Goal: Task Accomplishment & Management: Use online tool/utility

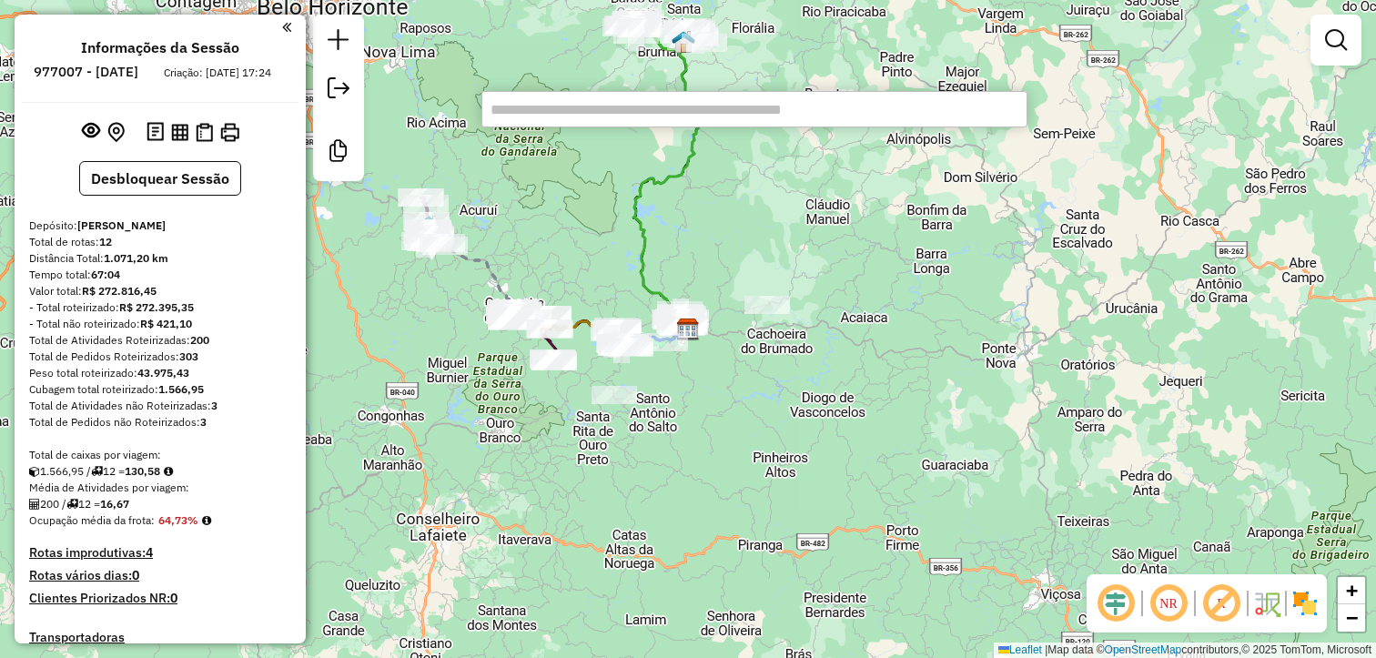
click at [792, 260] on div "Janela de atendimento Grade de atendimento Capacidade Transportadoras Veículos …" at bounding box center [688, 329] width 1376 height 658
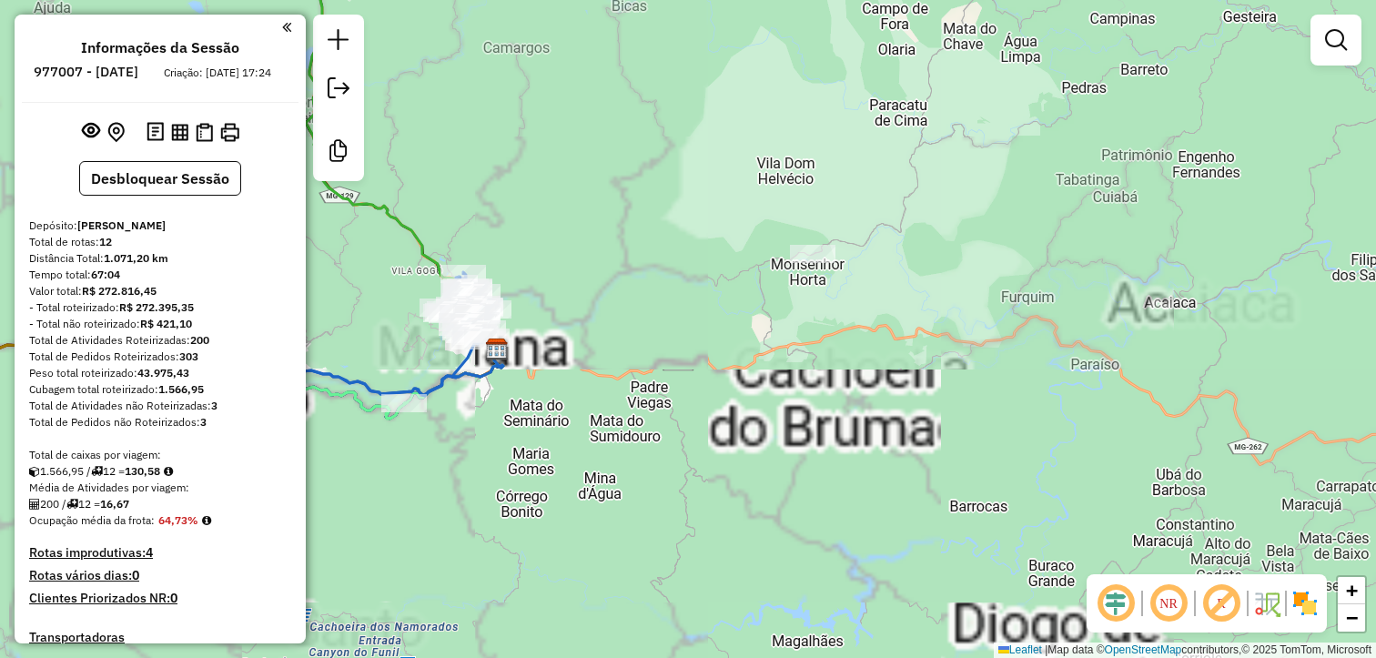
click at [816, 242] on div "Janela de atendimento Grade de atendimento Capacidade Transportadoras Veículos …" at bounding box center [688, 329] width 1376 height 658
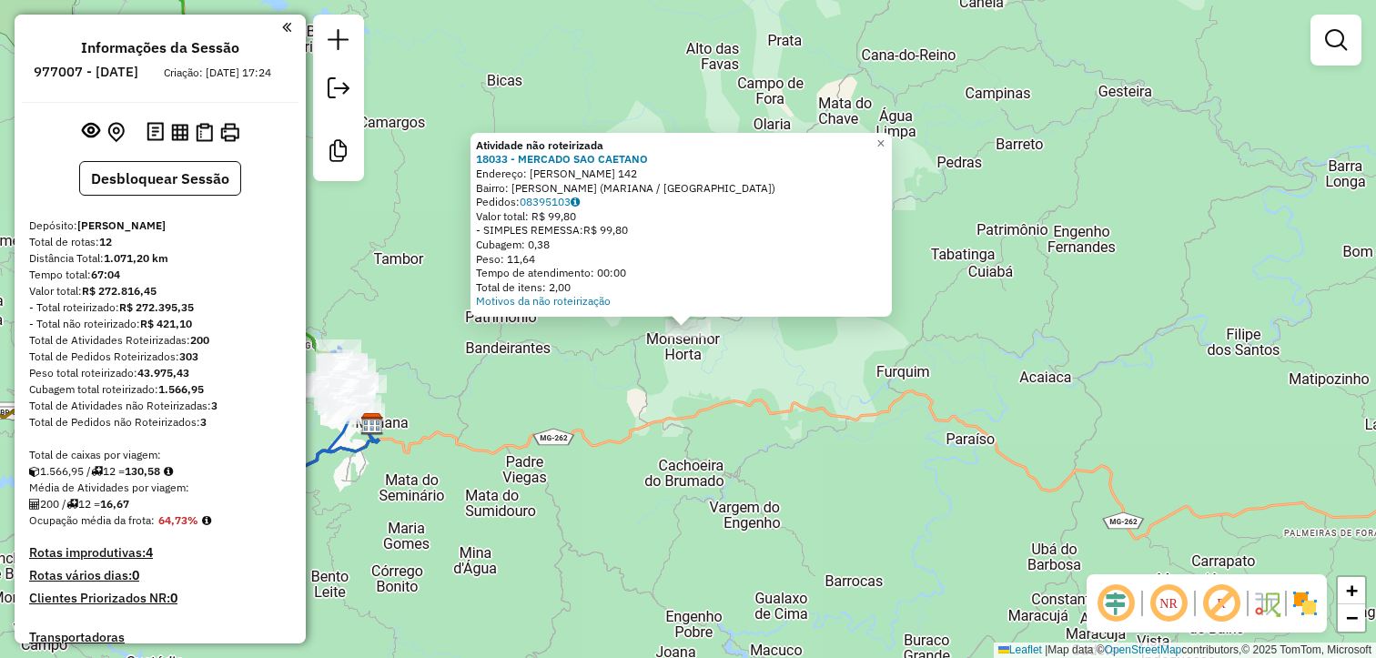
click at [667, 539] on div "Atividade não roteirizada 18033 - MERCADO SAO CAETANO Endereço: ABEL PASCOAL 14…" at bounding box center [688, 329] width 1376 height 658
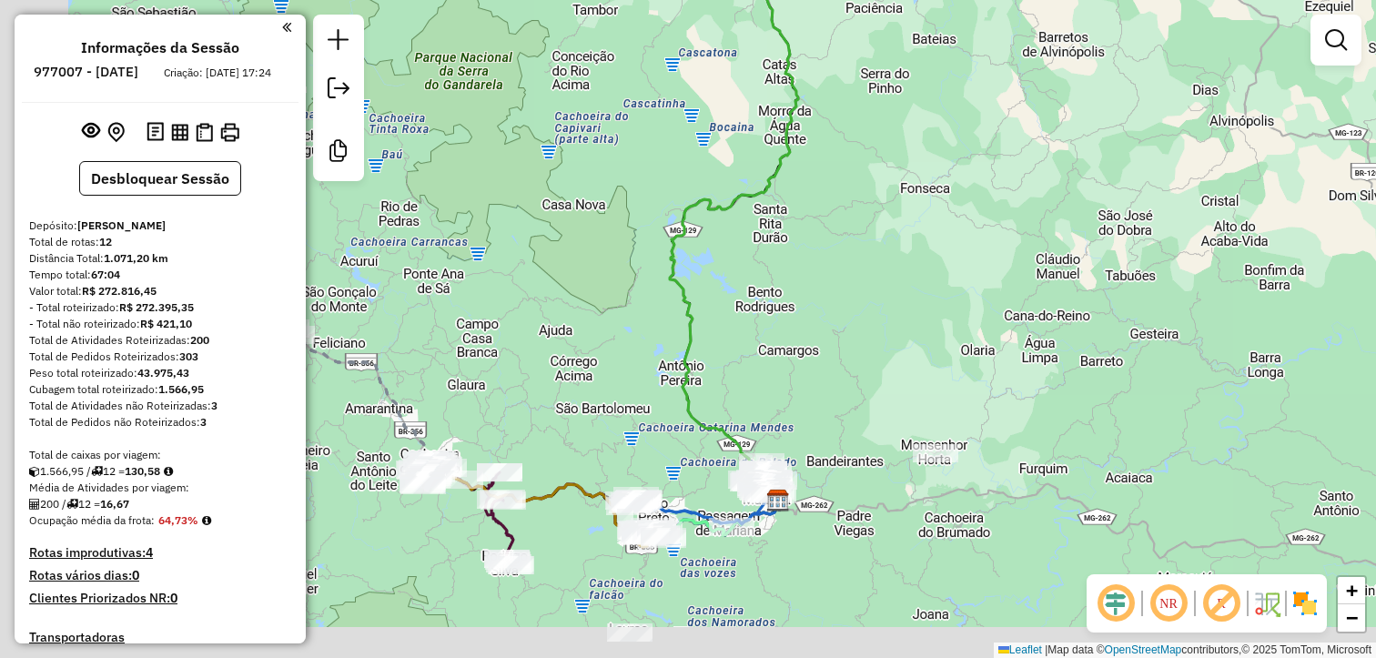
drag, startPoint x: 751, startPoint y: 354, endPoint x: 749, endPoint y: 363, distance: 9.3
click at [763, 349] on div "Janela de atendimento Grade de atendimento Capacidade Transportadoras Veículos …" at bounding box center [688, 329] width 1376 height 658
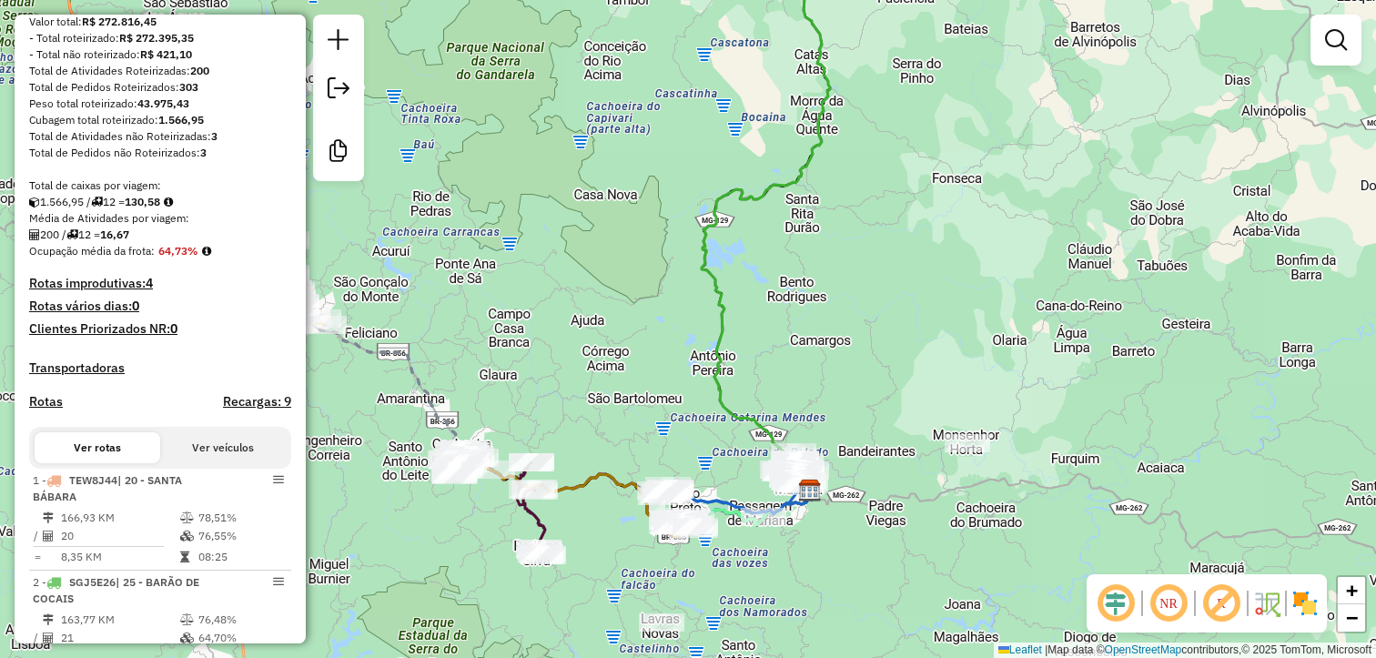
scroll to position [273, 0]
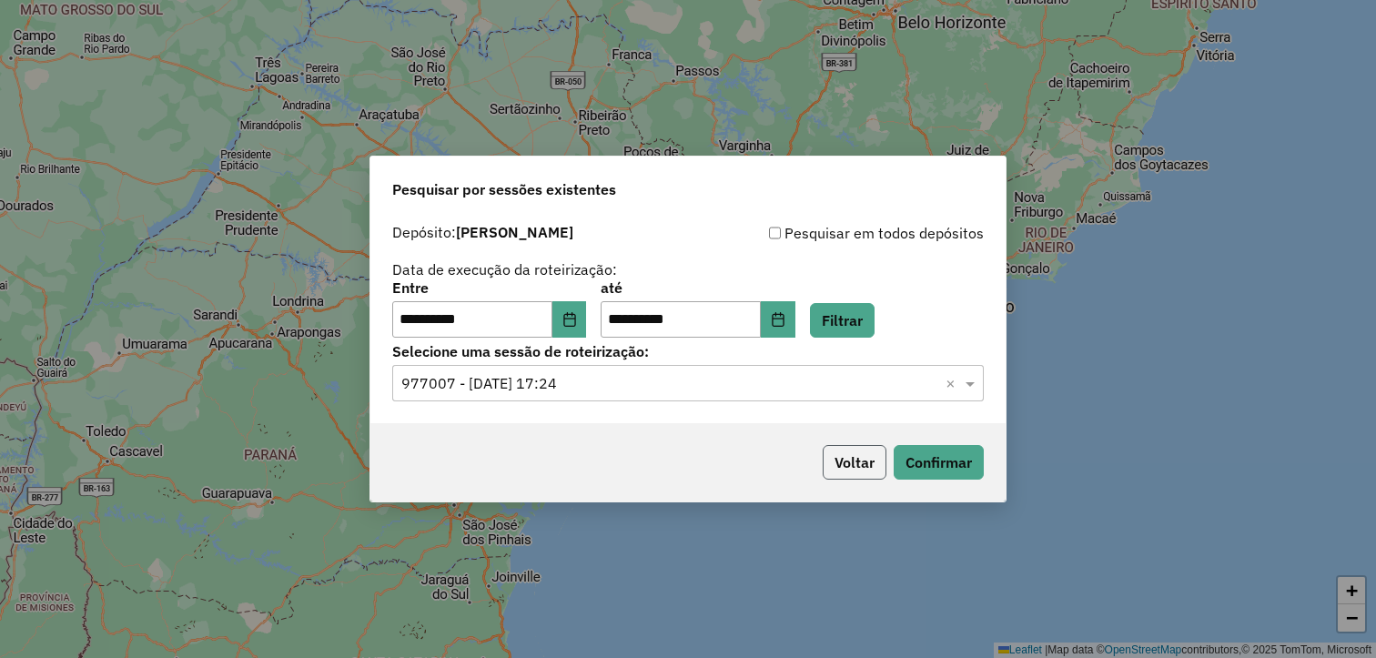
click at [844, 456] on button "Voltar" at bounding box center [855, 462] width 64 height 35
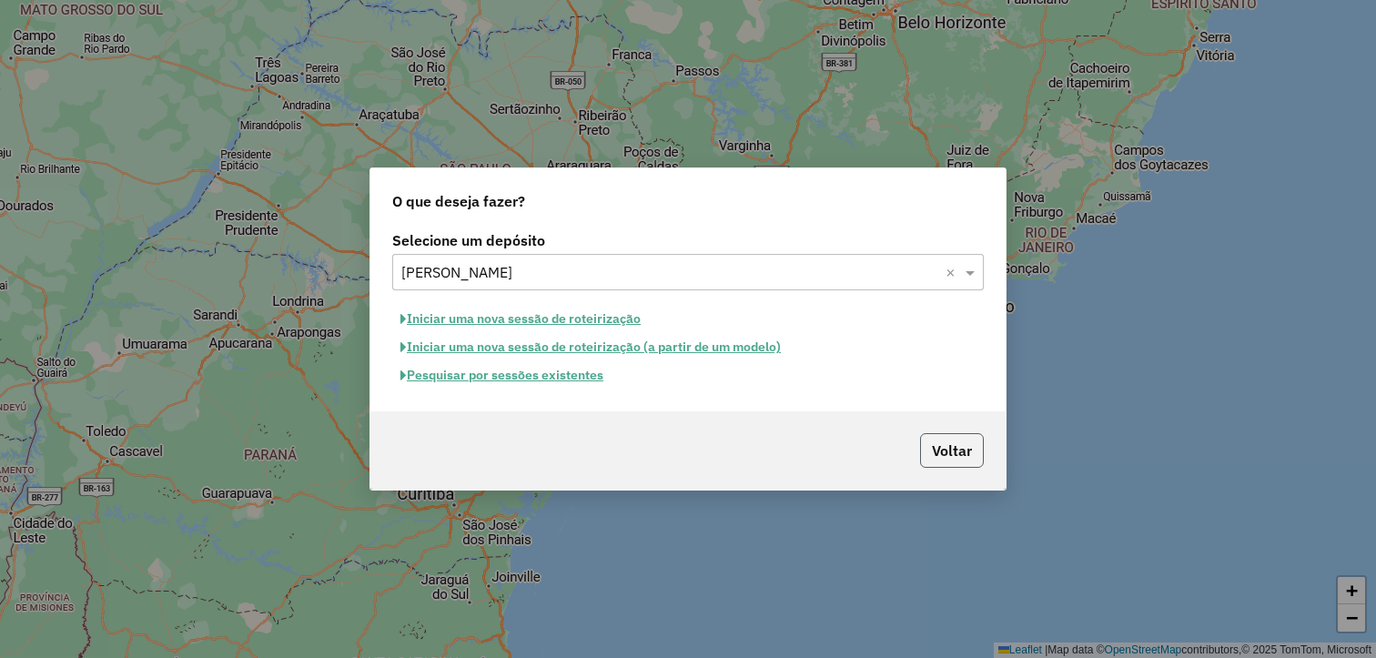
click at [965, 460] on button "Voltar" at bounding box center [952, 450] width 64 height 35
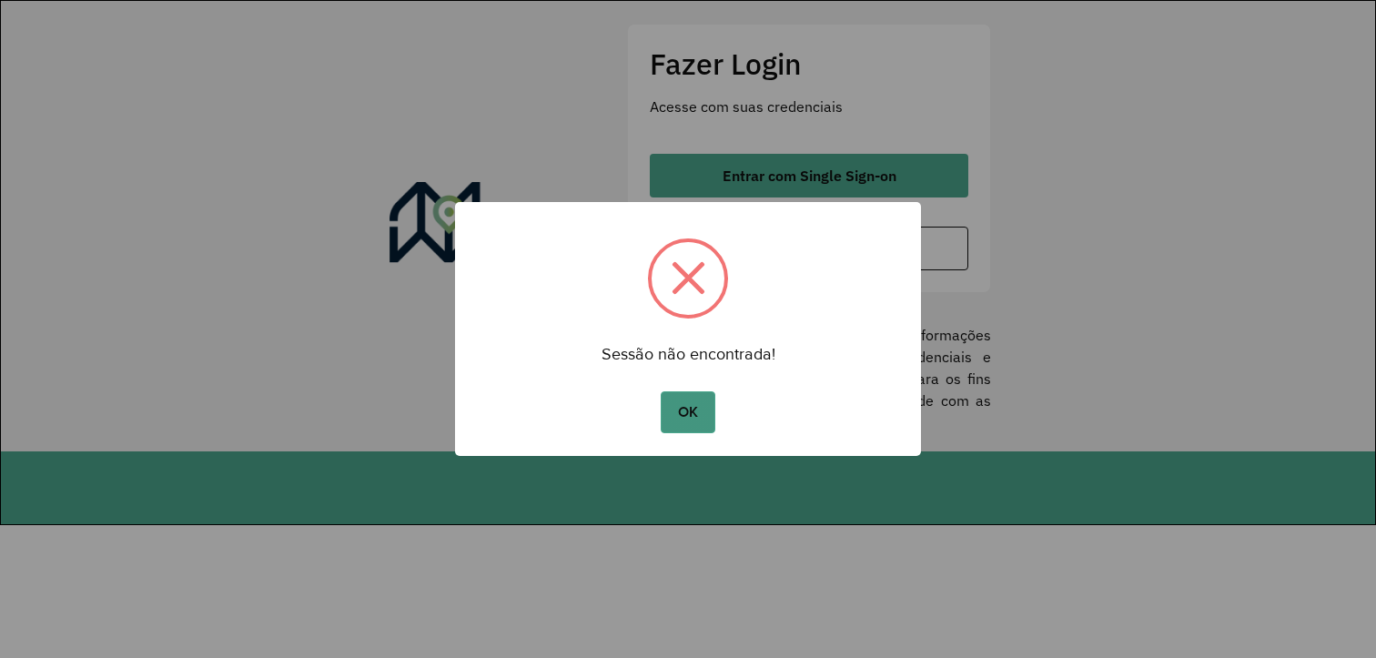
click at [702, 419] on button "OK" at bounding box center [688, 412] width 54 height 42
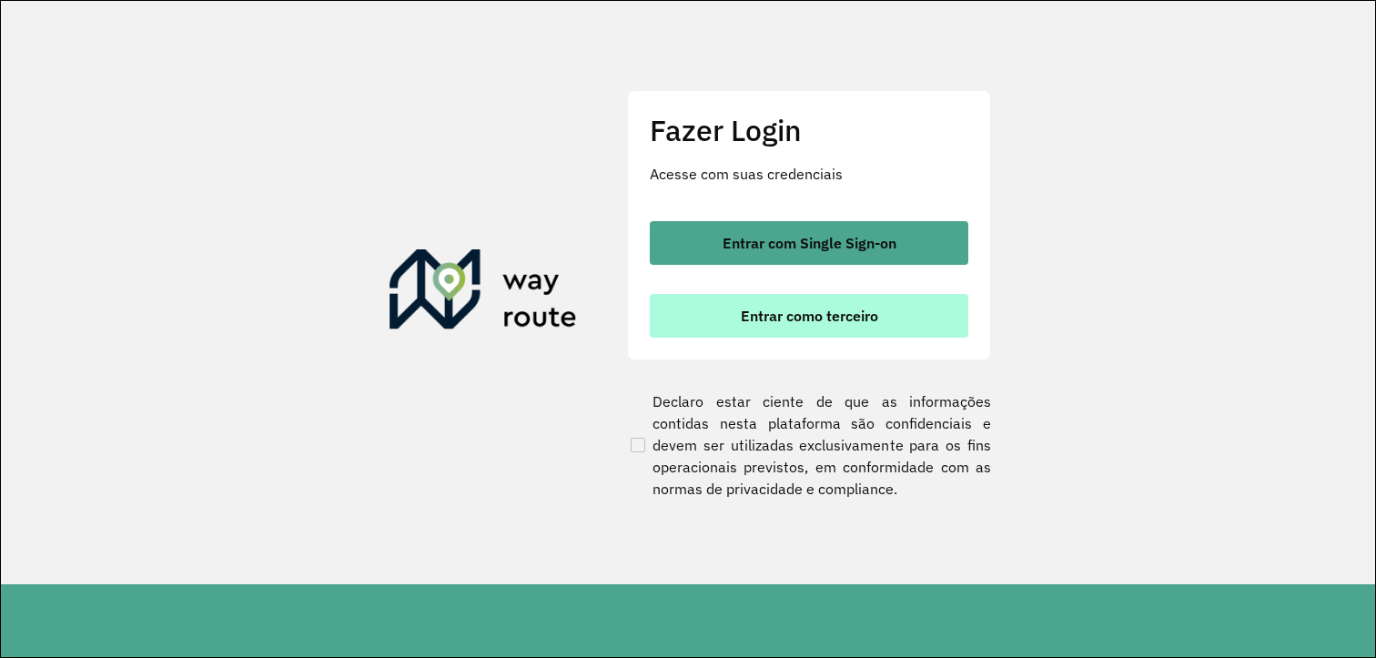
click at [854, 310] on span "Entrar como terceiro" at bounding box center [809, 315] width 137 height 15
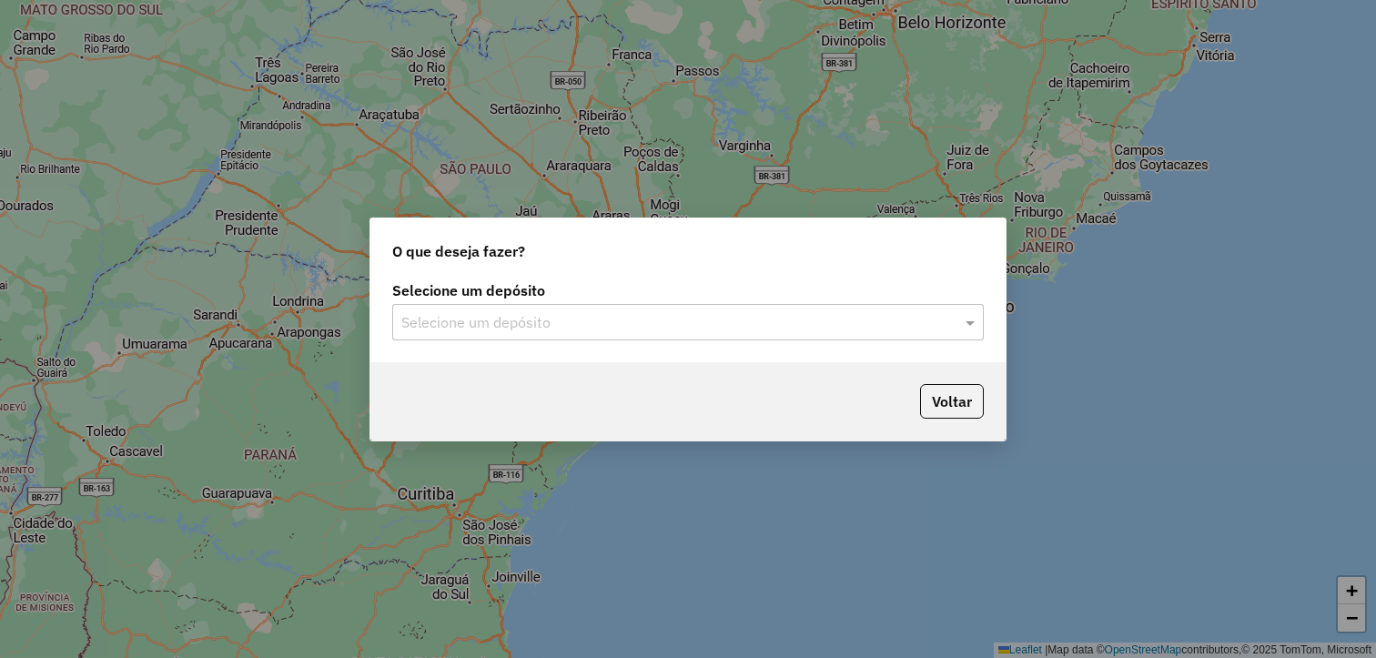
click at [513, 313] on input "text" at bounding box center [669, 323] width 537 height 22
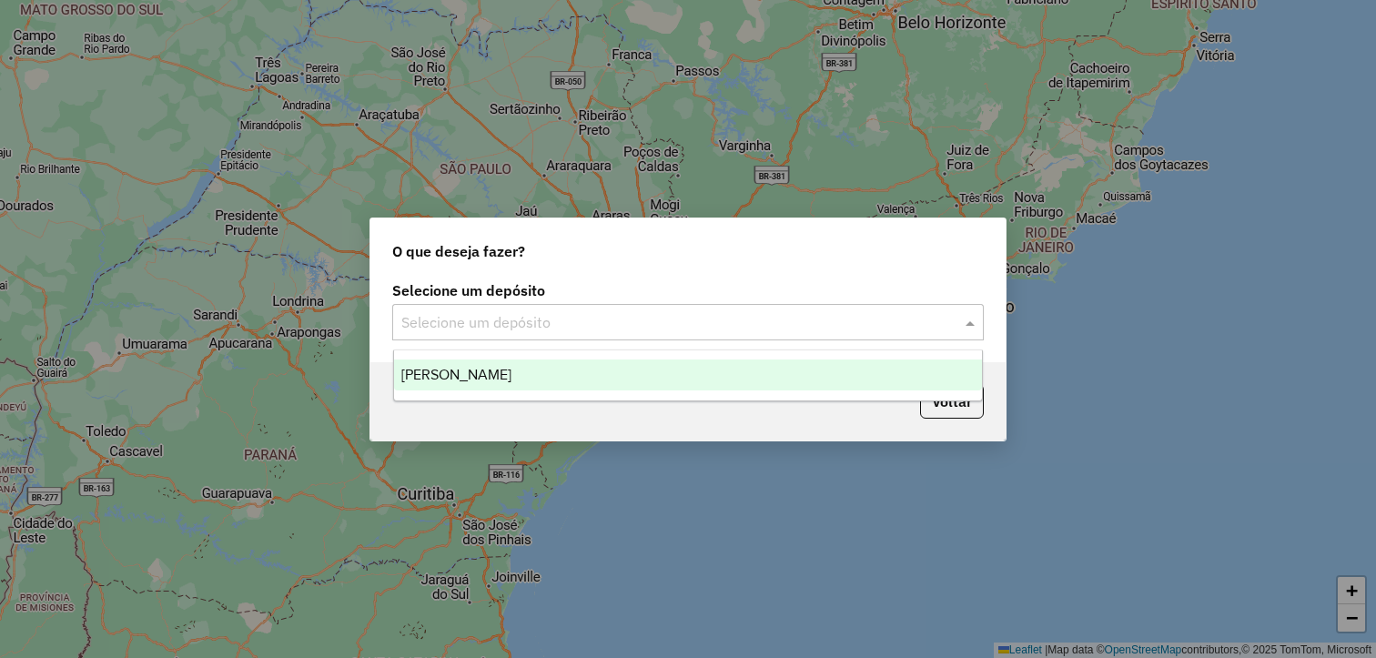
click at [520, 378] on div "[PERSON_NAME]" at bounding box center [688, 374] width 589 height 31
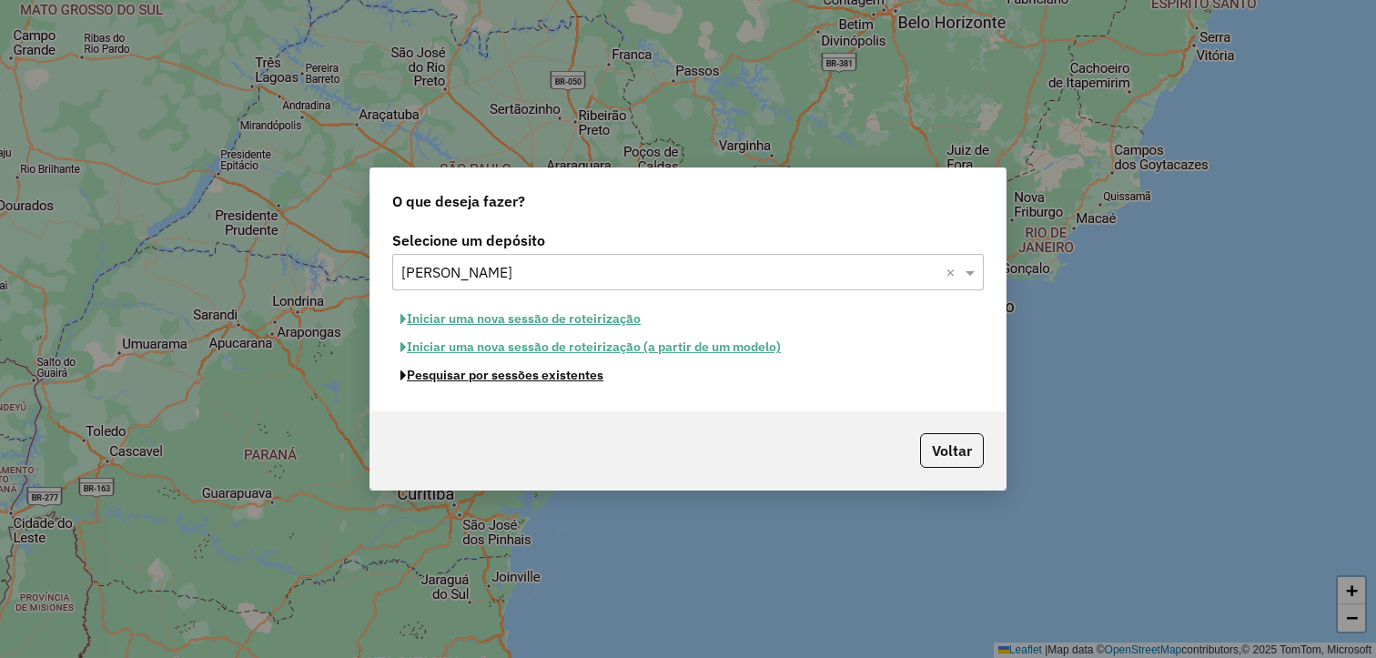
click at [525, 373] on button "Pesquisar por sessões existentes" at bounding box center [501, 375] width 219 height 28
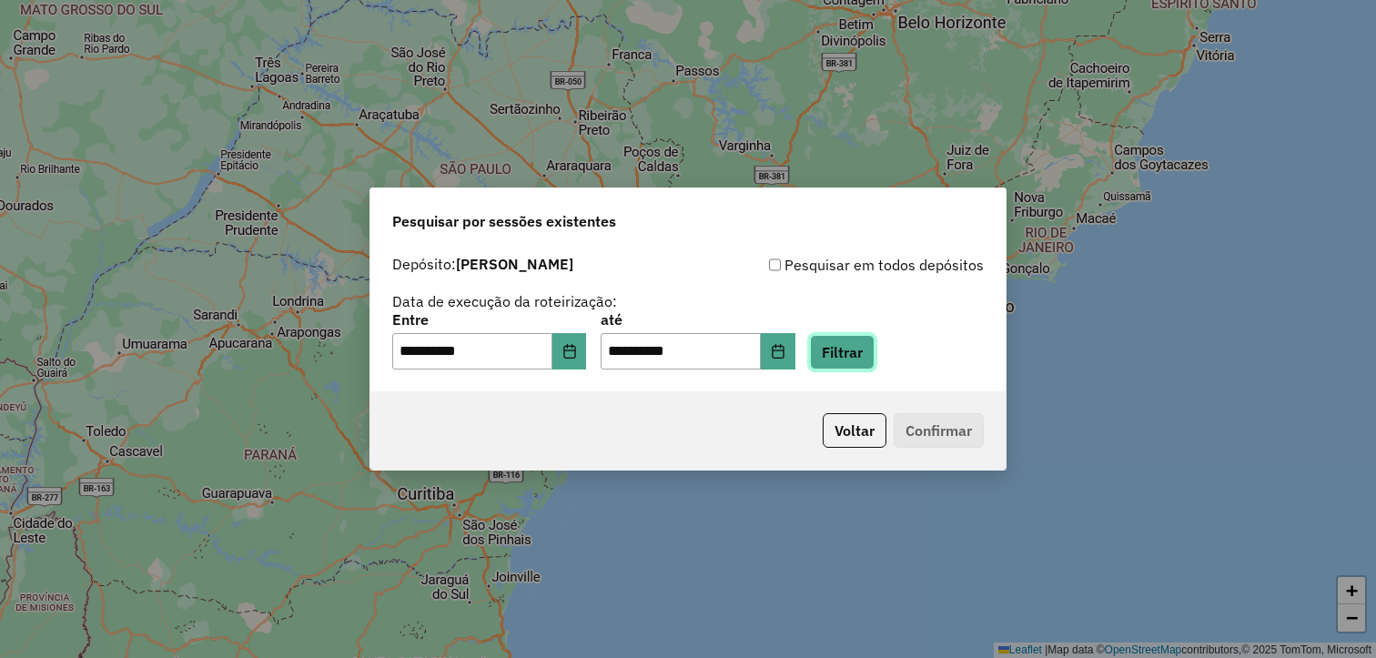
click at [874, 353] on button "Filtrar" at bounding box center [842, 352] width 65 height 35
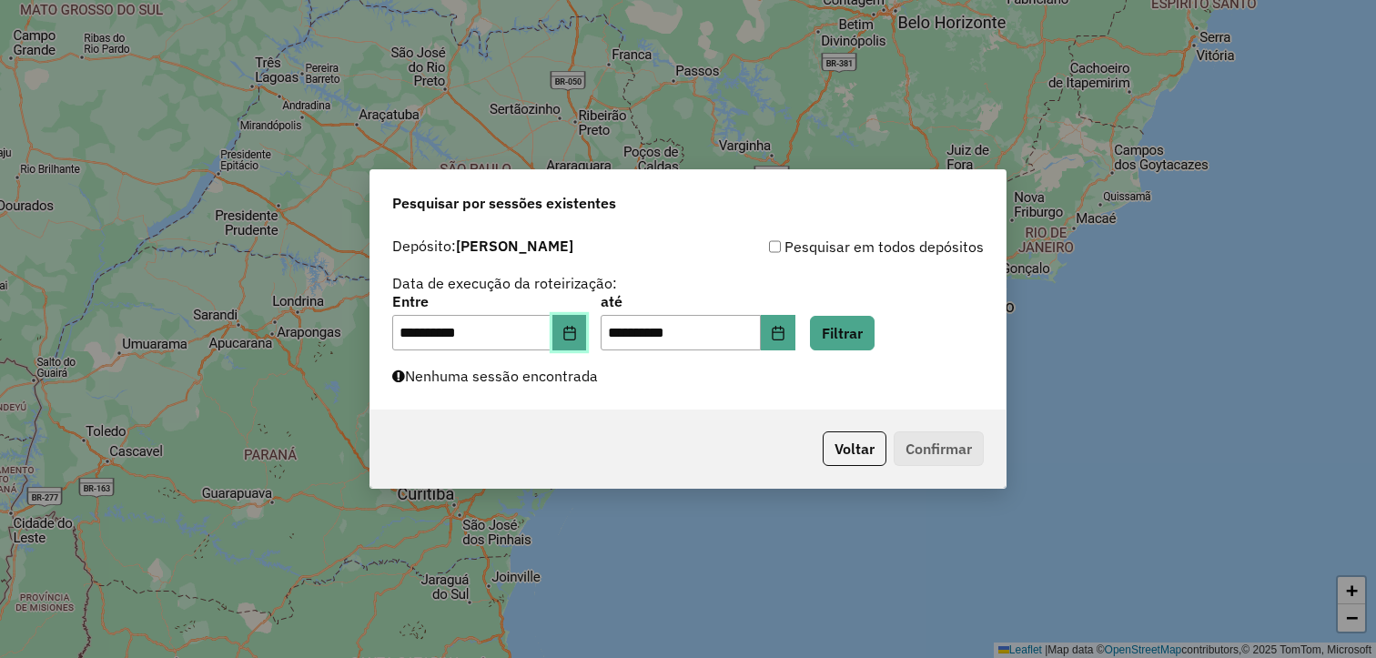
click at [573, 331] on button "Choose Date" at bounding box center [569, 333] width 35 height 36
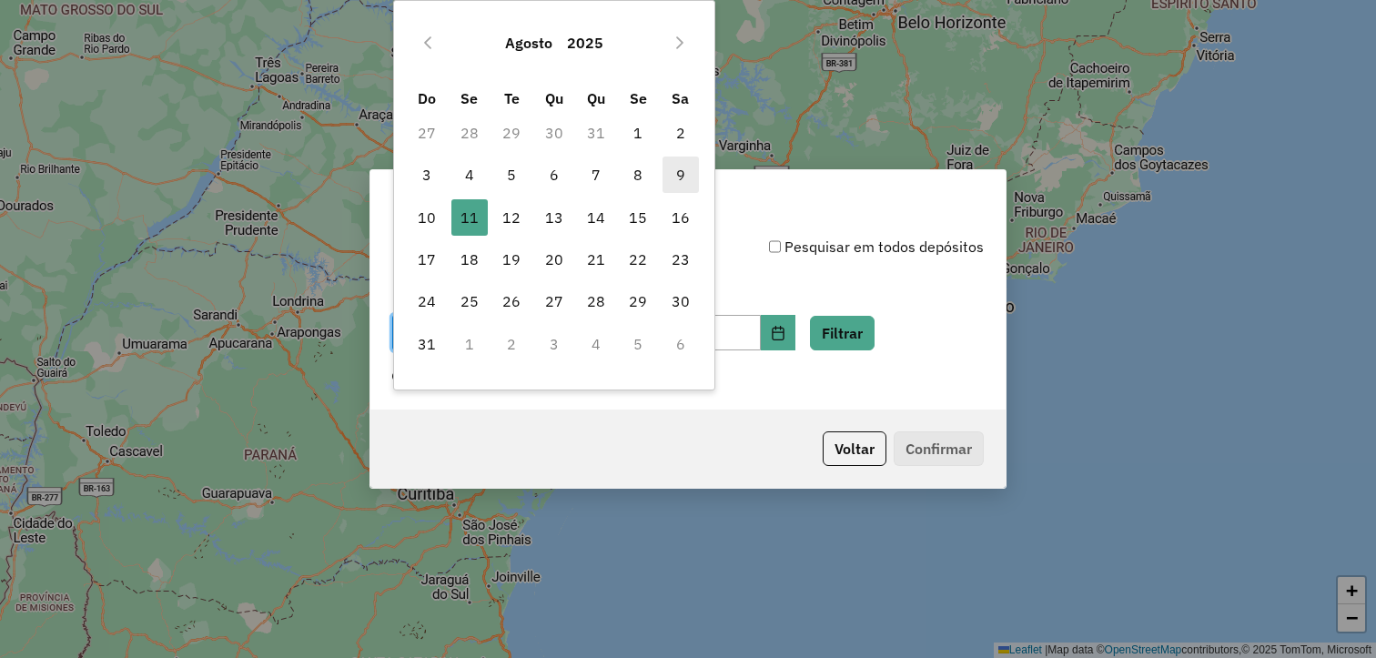
click at [670, 176] on span "9" at bounding box center [680, 175] width 36 height 36
type input "**********"
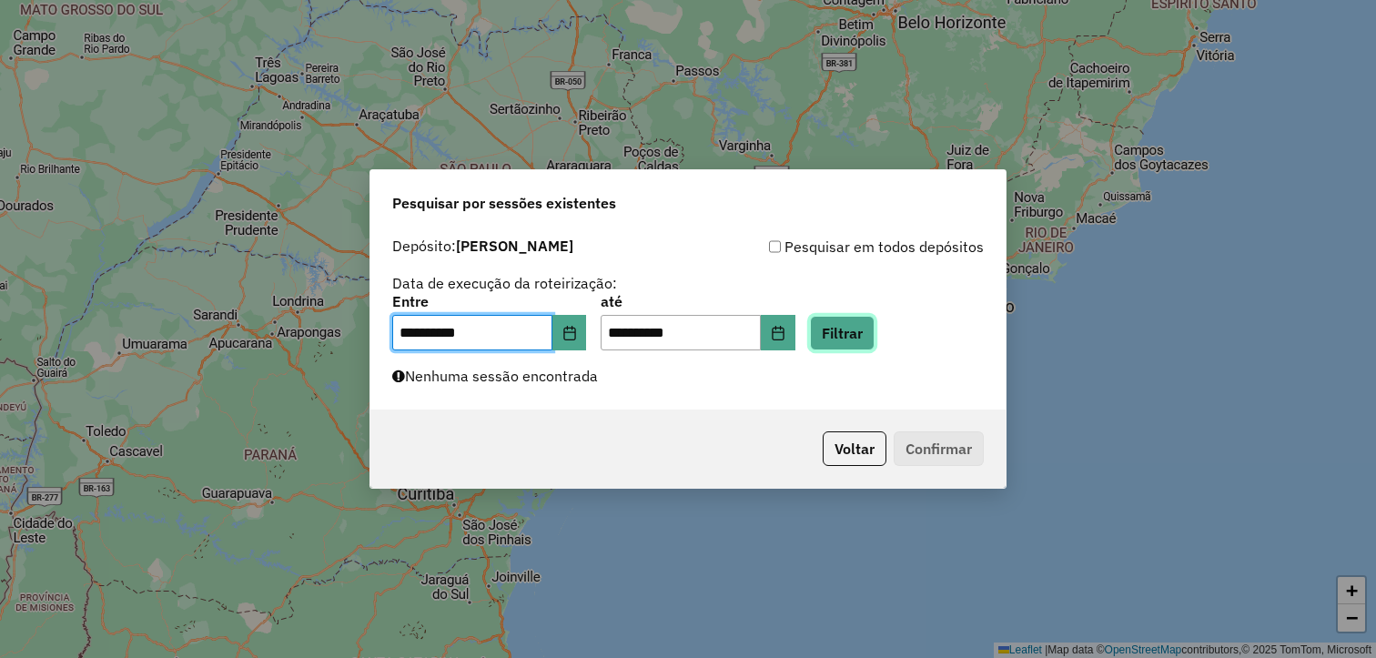
click at [861, 341] on button "Filtrar" at bounding box center [842, 333] width 65 height 35
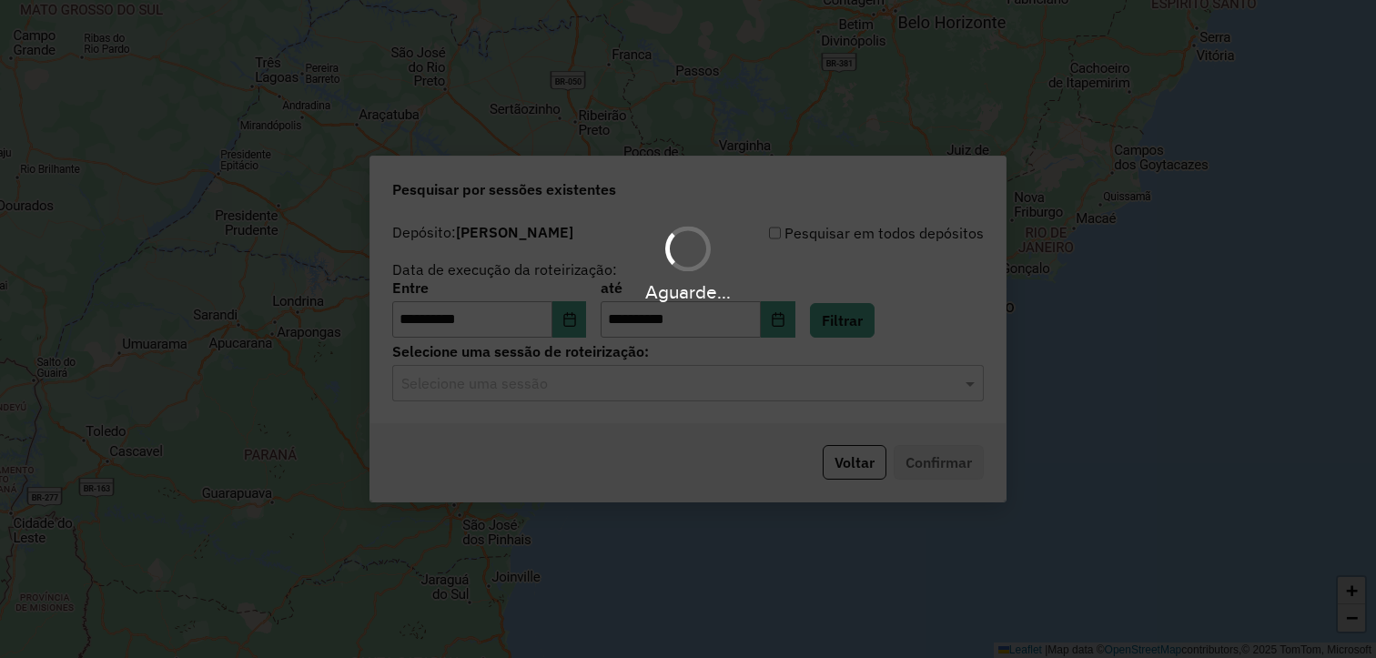
click at [569, 382] on input "text" at bounding box center [669, 384] width 537 height 22
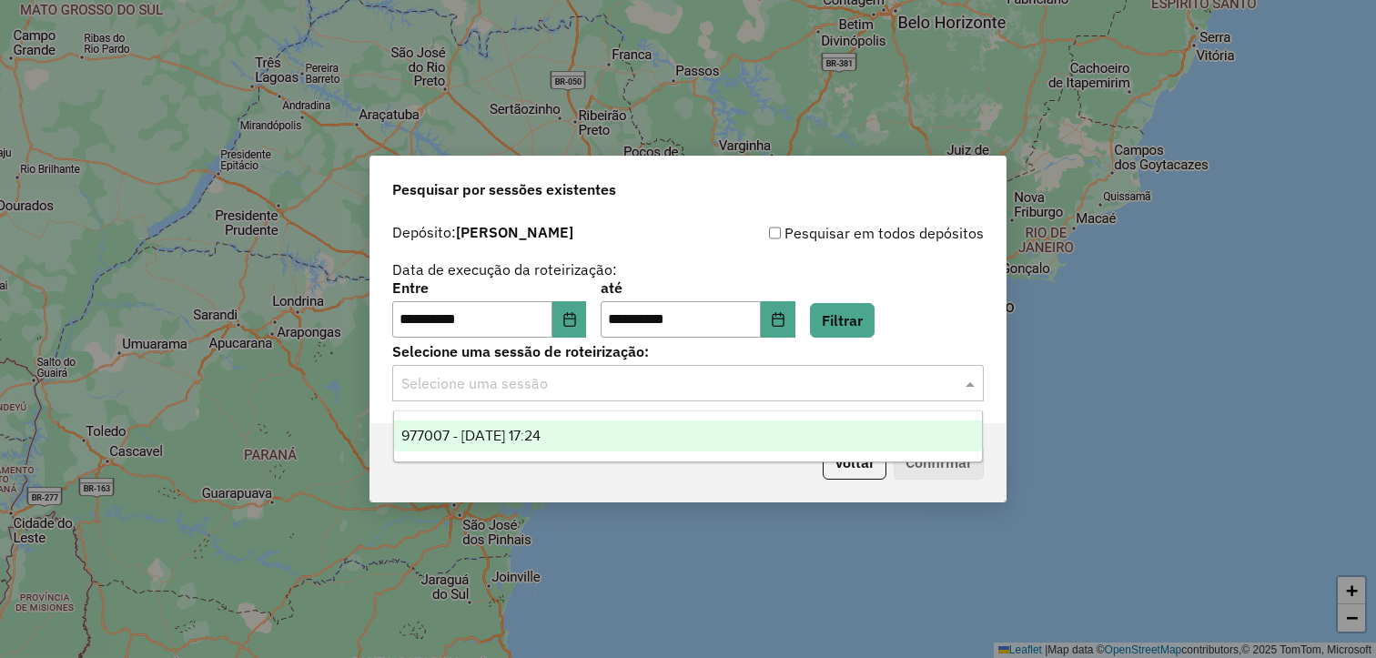
click at [541, 435] on span "977007 - [DATE] 17:24" at bounding box center [470, 435] width 139 height 15
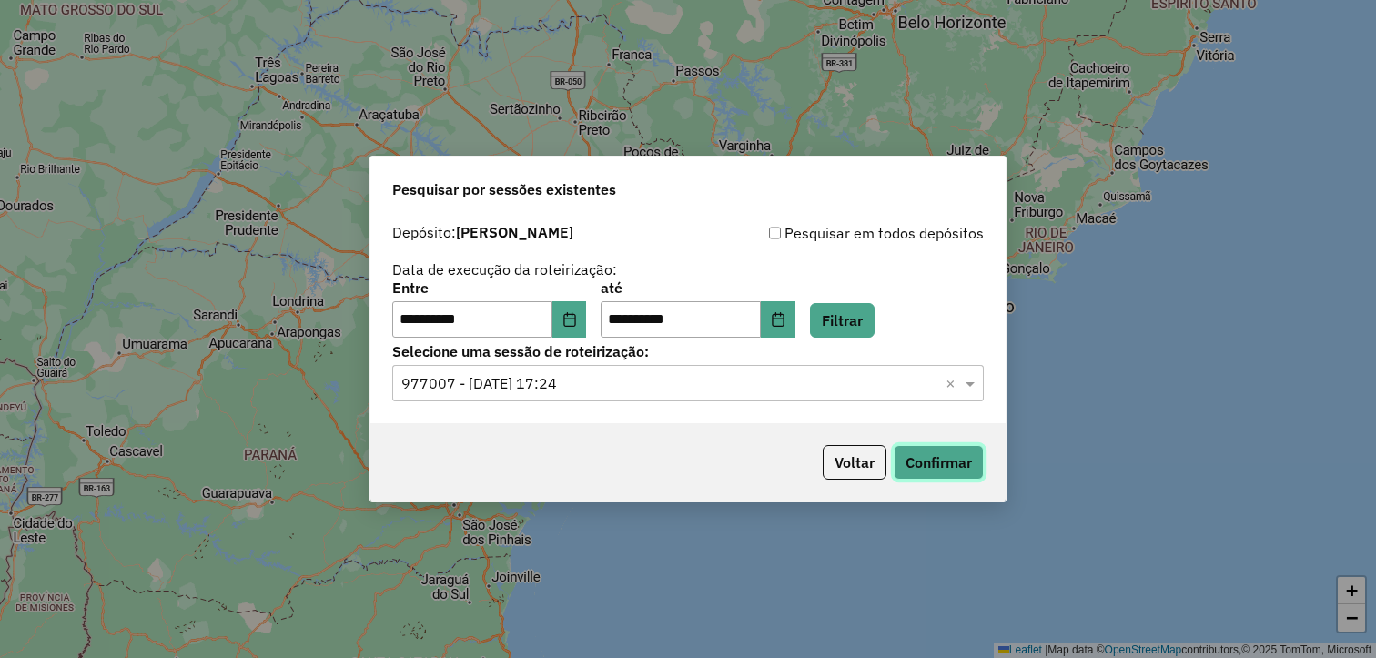
click at [964, 463] on button "Confirmar" at bounding box center [939, 462] width 90 height 35
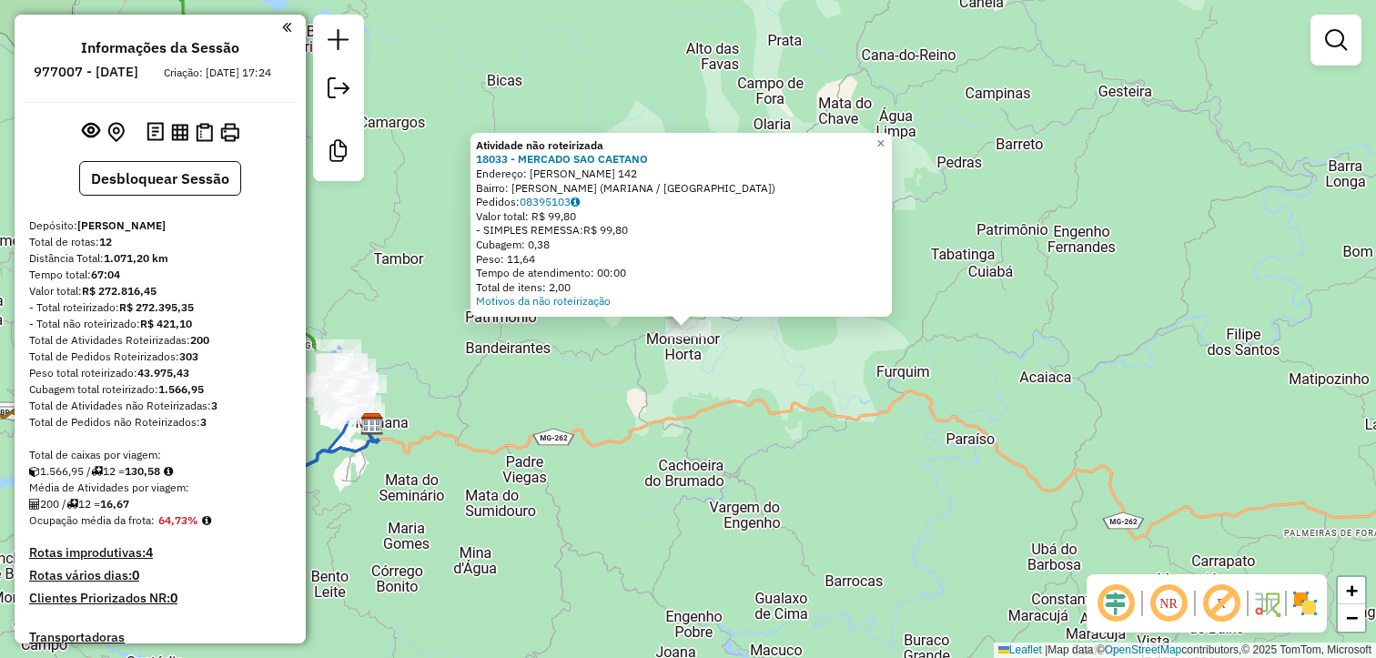
click at [829, 442] on div "Atividade não roteirizada 18033 - MERCADO SAO CAETANO Endereço: [PERSON_NAME] 1…" at bounding box center [688, 329] width 1376 height 658
click at [601, 421] on div "Atividade não roteirizada 18033 - MERCADO SAO CAETANO Endereço: [PERSON_NAME] 1…" at bounding box center [688, 329] width 1376 height 658
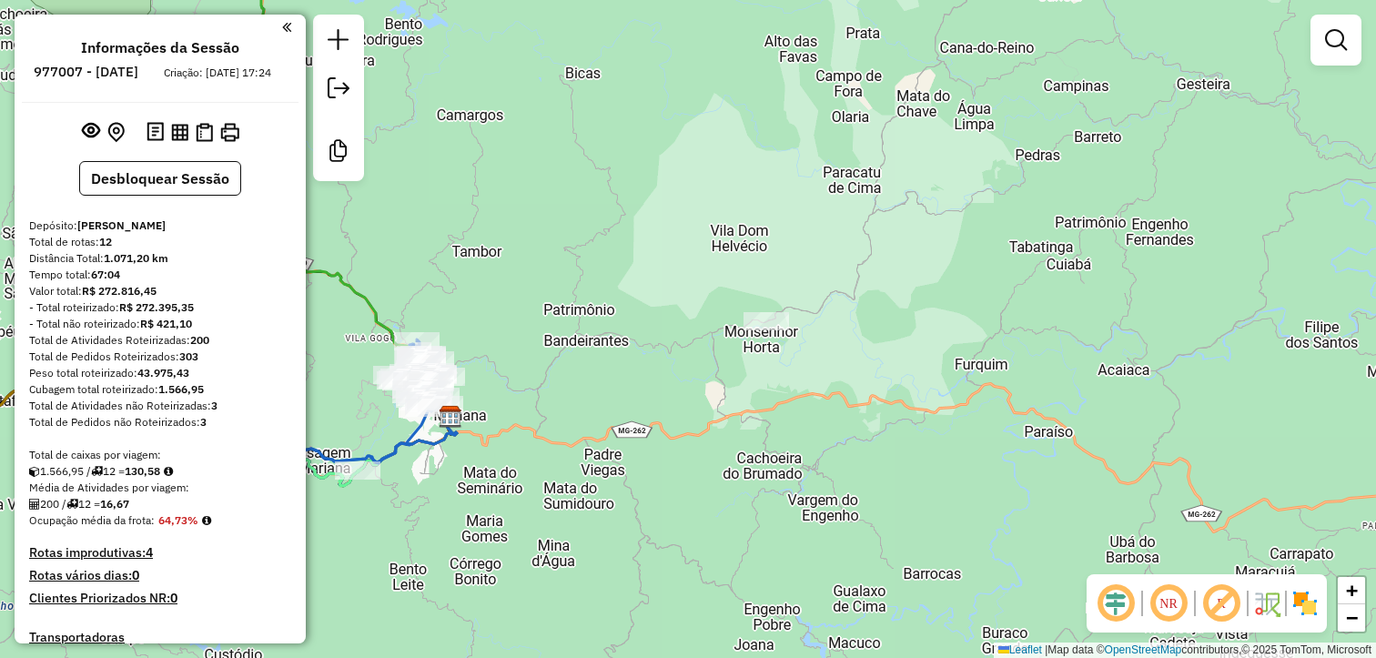
drag, startPoint x: 728, startPoint y: 403, endPoint x: 1074, endPoint y: 428, distance: 346.7
click at [1089, 424] on div "Janela de atendimento Grade de atendimento Capacidade Transportadoras Veículos …" at bounding box center [688, 329] width 1376 height 658
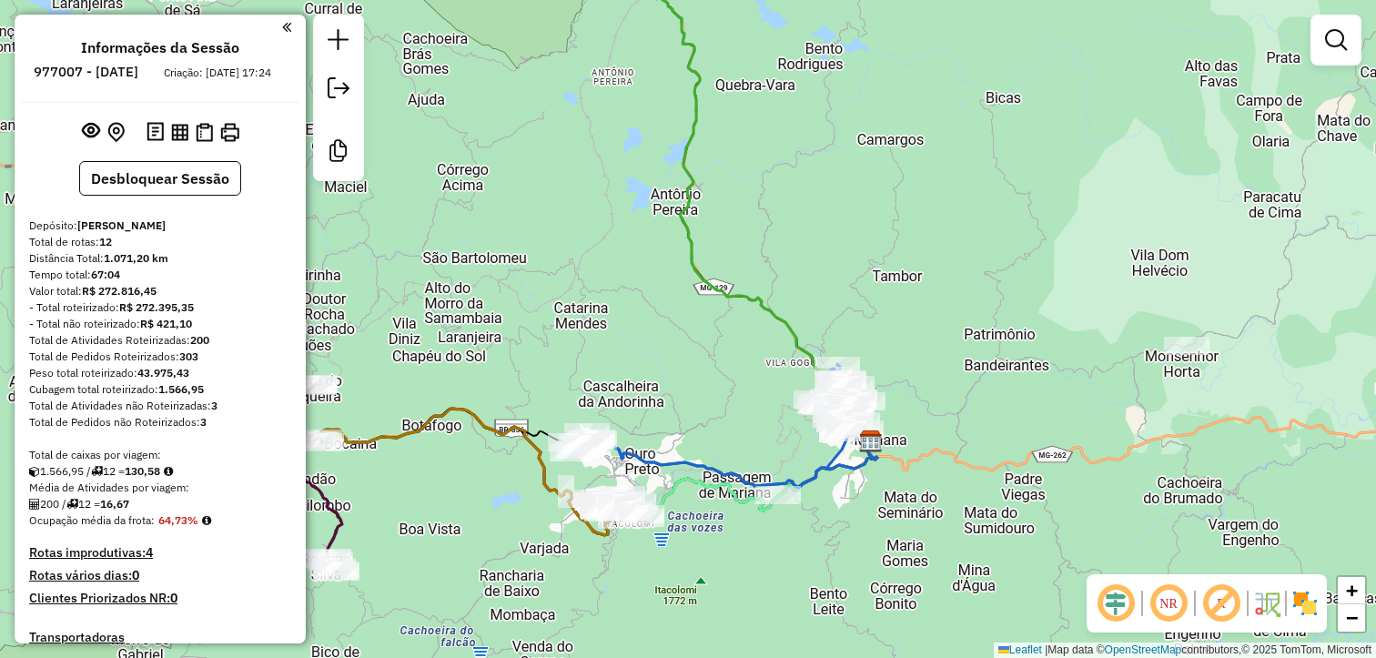
drag, startPoint x: 762, startPoint y: 581, endPoint x: 1104, endPoint y: 616, distance: 343.9
click at [1097, 618] on hb-router-mapa "Informações da Sessão 977007 - 09/08/2025 Criação: 08/08/2025 17:24 Desbloquear…" at bounding box center [688, 329] width 1376 height 658
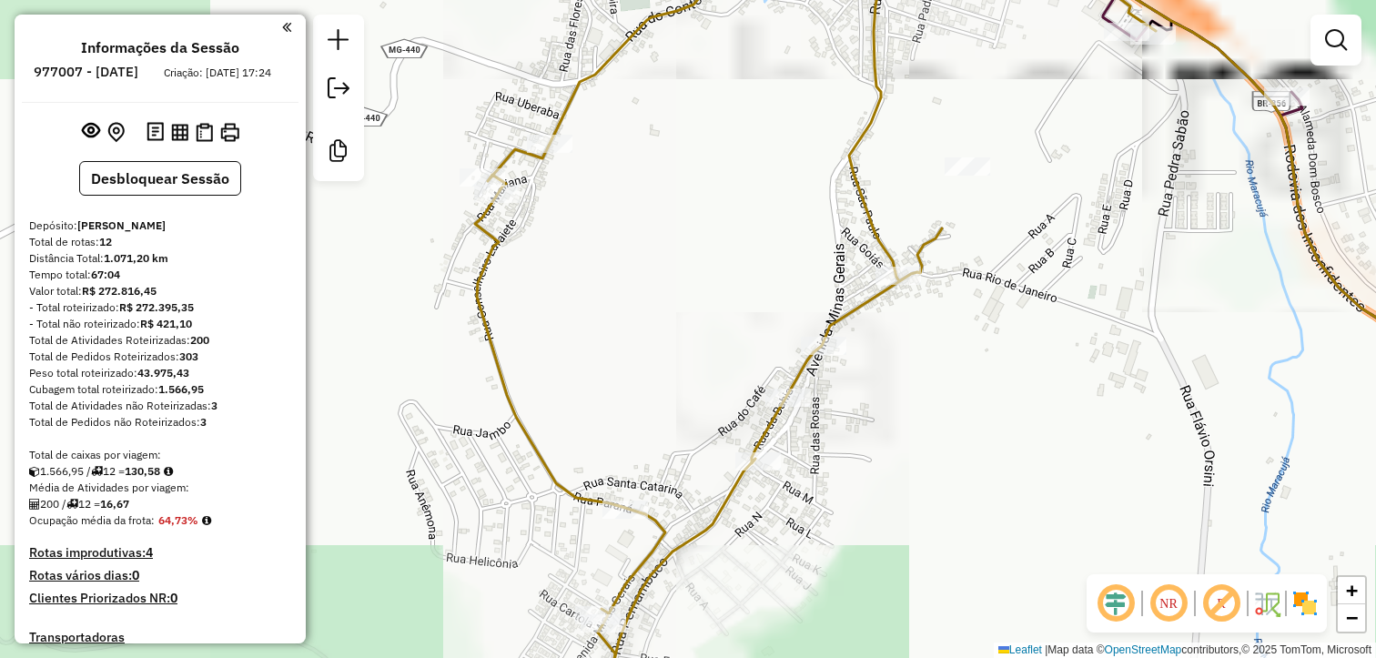
click at [862, 192] on icon at bounding box center [815, 300] width 681 height 733
select select "**********"
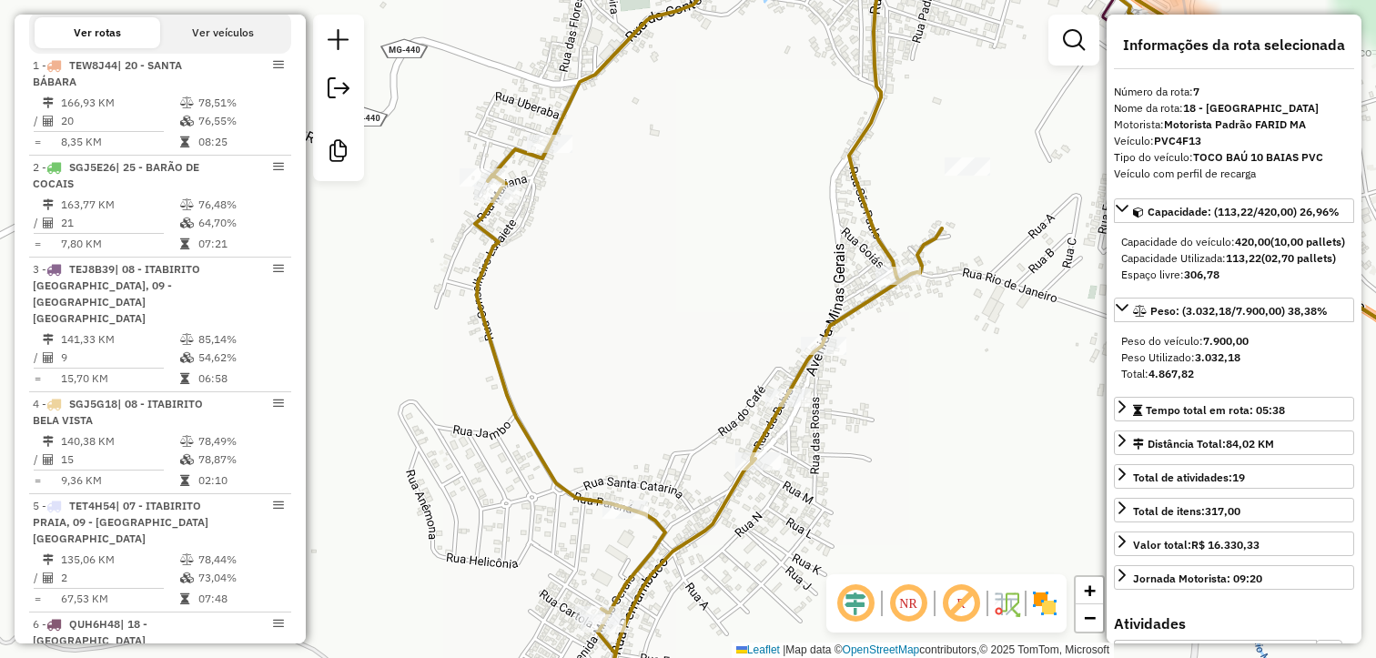
scroll to position [1365, 0]
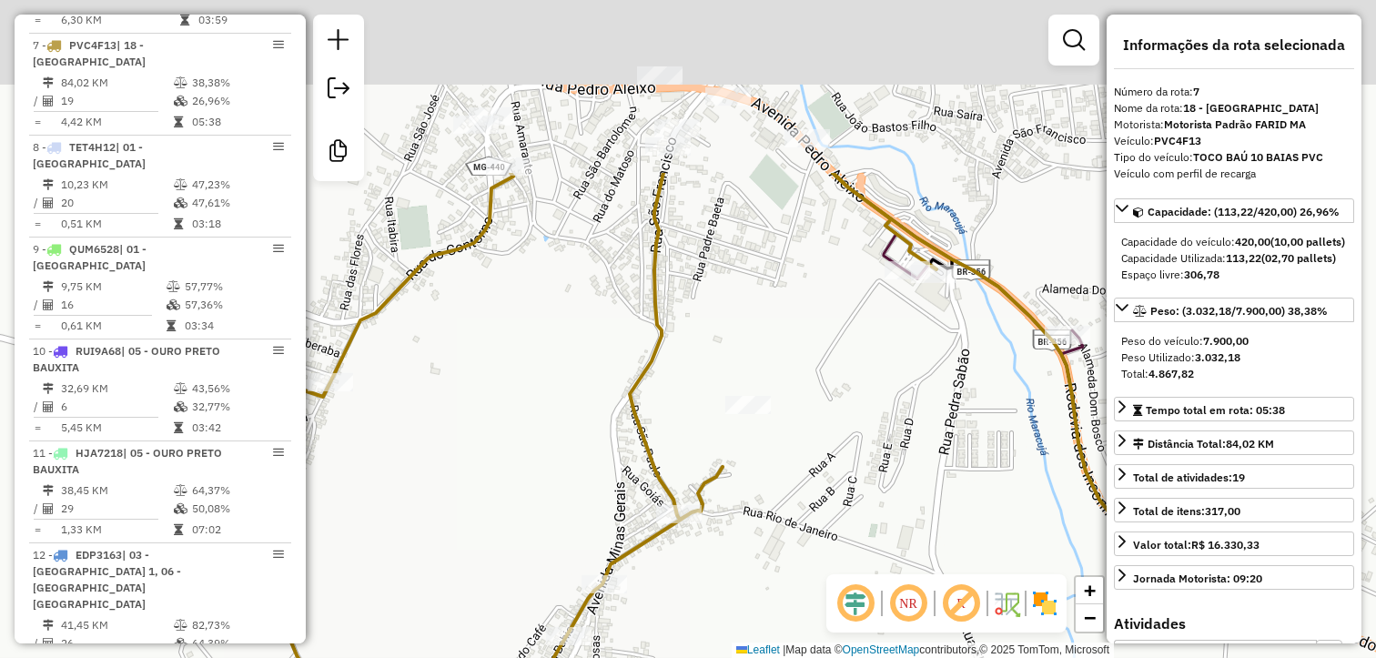
drag, startPoint x: 753, startPoint y: 233, endPoint x: 470, endPoint y: 543, distance: 420.6
click at [470, 541] on div "Janela de atendimento Grade de atendimento Capacidade Transportadoras Veículos …" at bounding box center [688, 329] width 1376 height 658
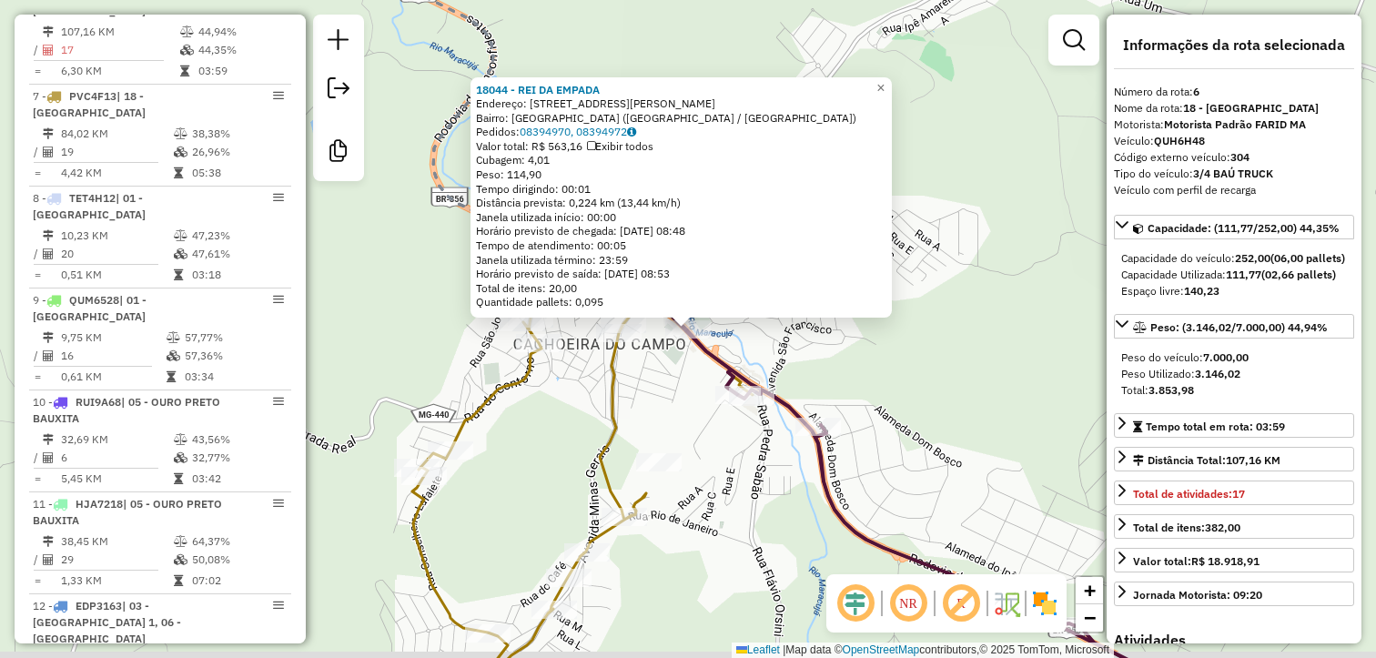
scroll to position [1263, 0]
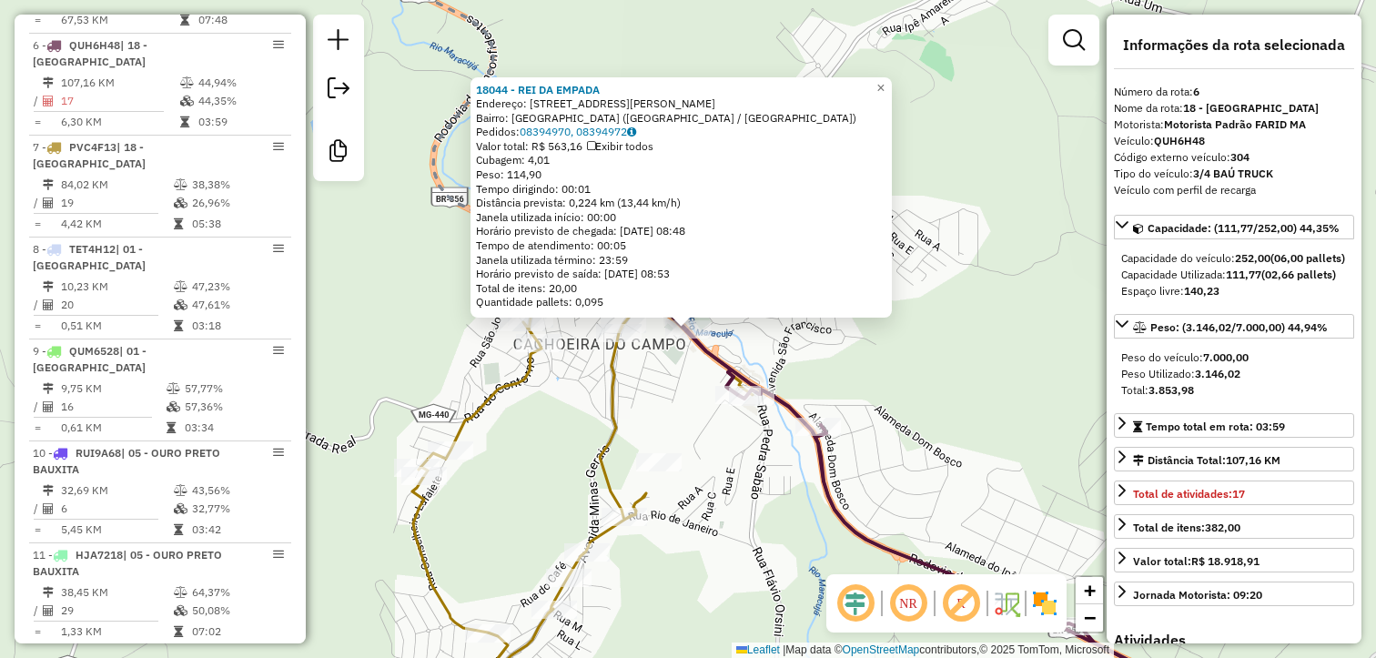
click at [779, 490] on div "18044 - REI DA EMPADA Endereço: Avenida Pedro Aleixo 1129 Bairro: CENTRO CACHOE…" at bounding box center [688, 329] width 1376 height 658
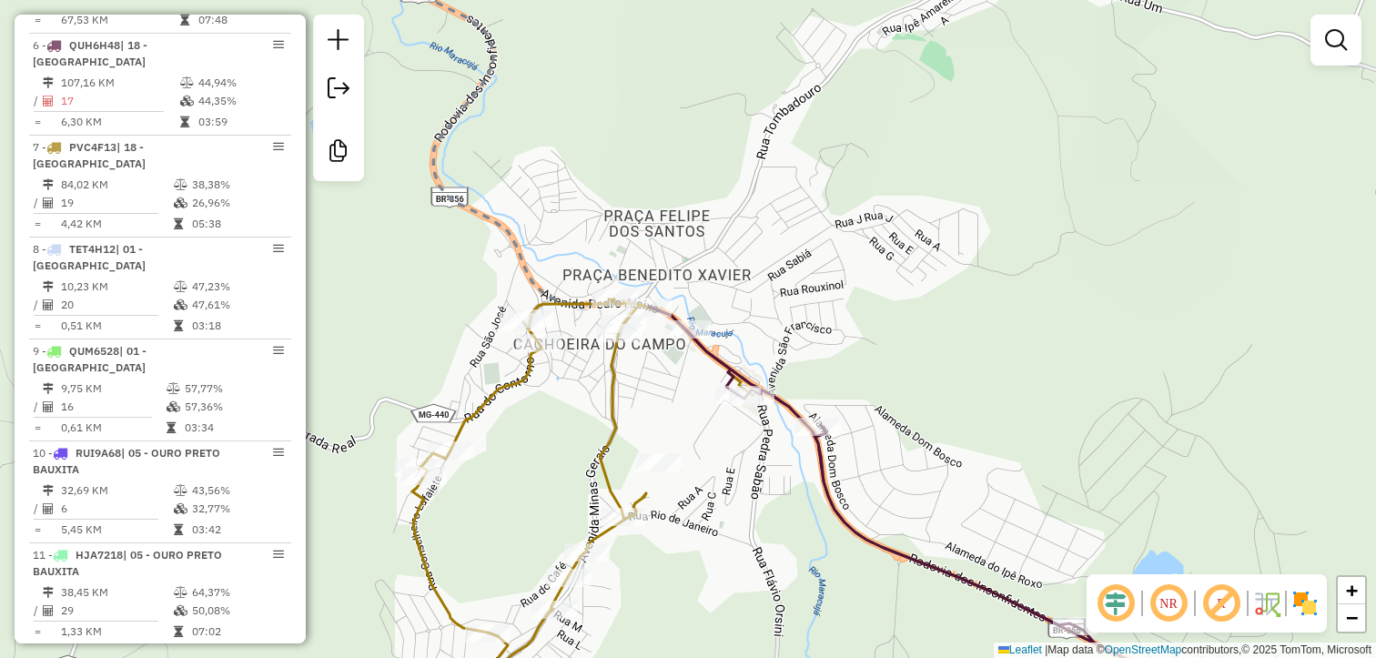
click at [608, 397] on icon at bounding box center [582, 506] width 340 height 414
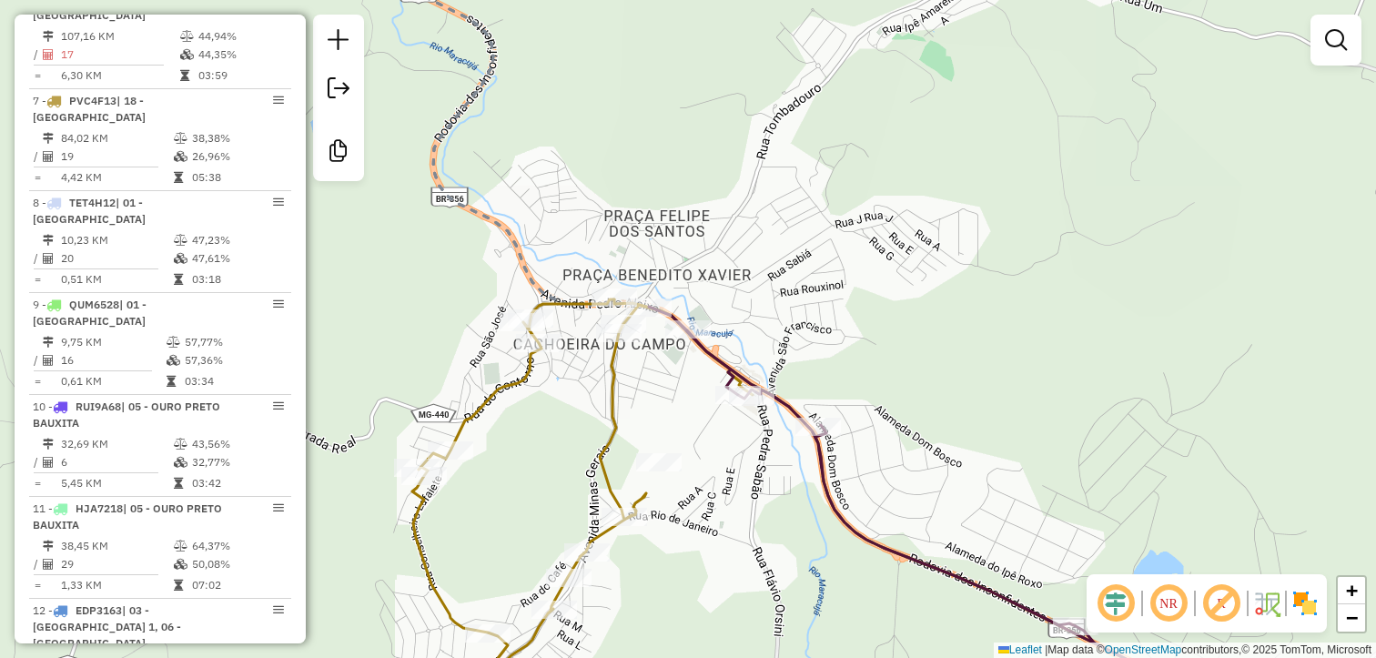
select select "**********"
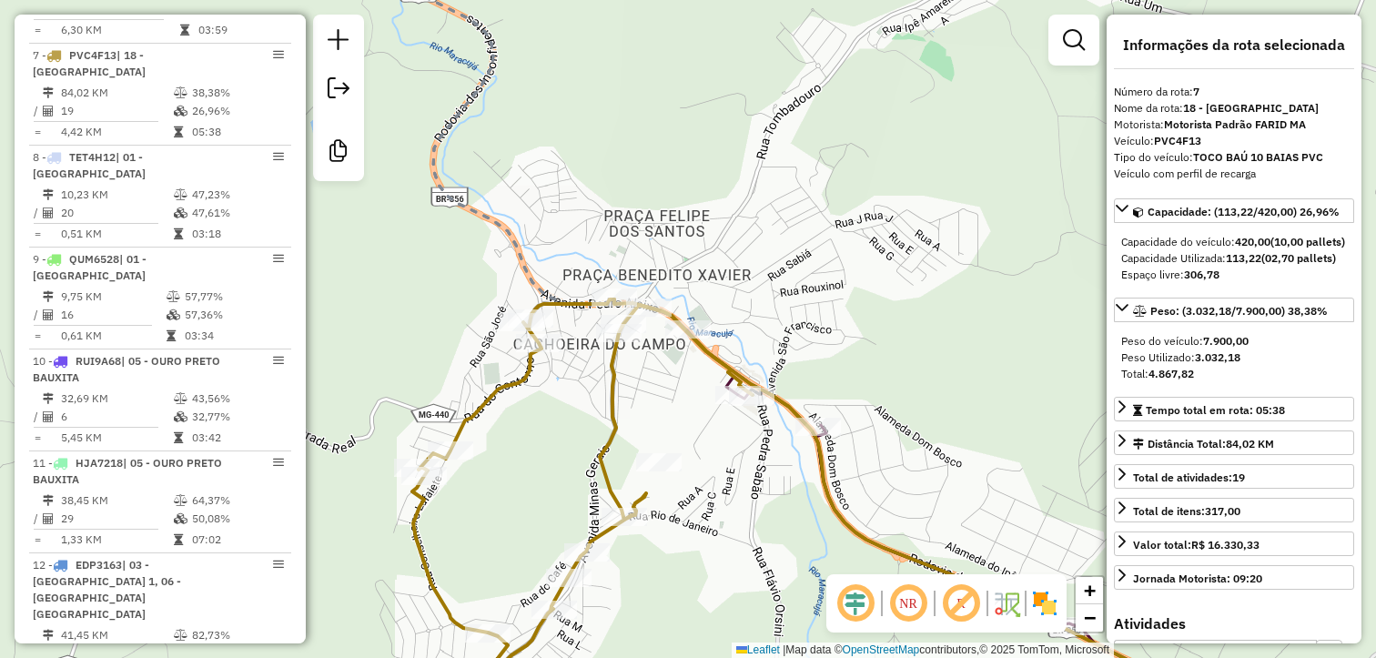
scroll to position [1365, 0]
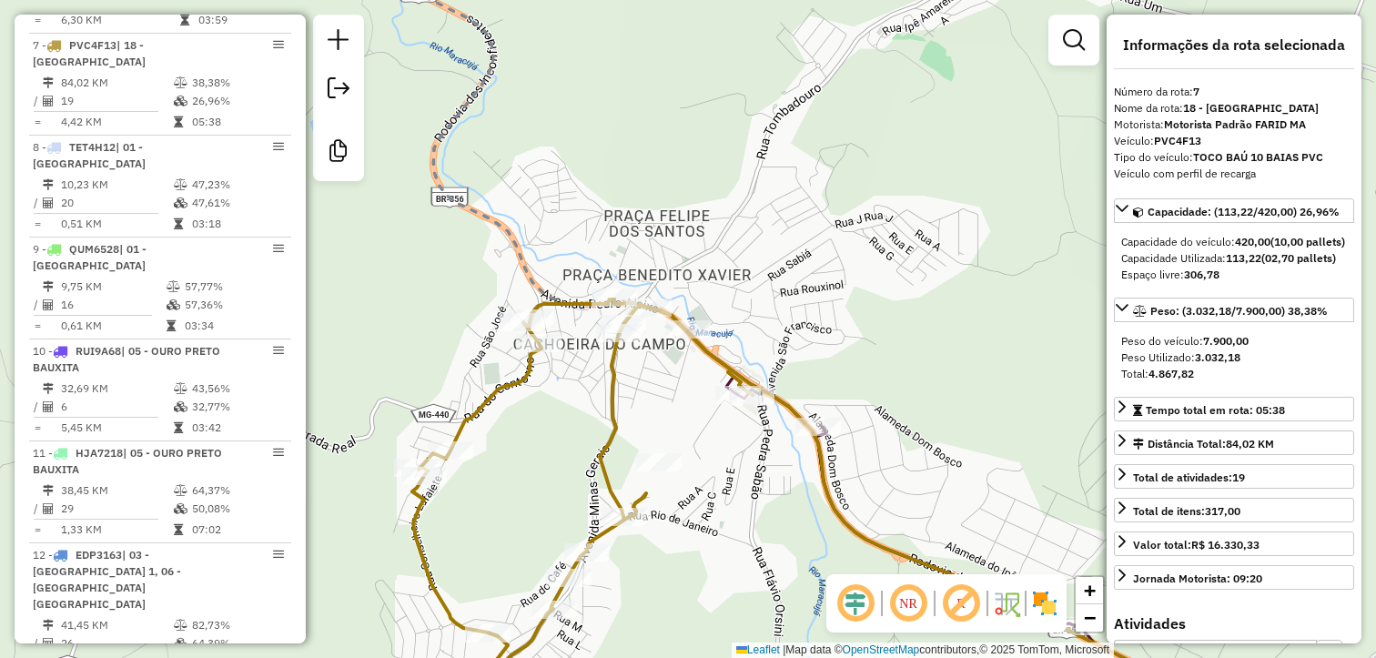
click at [639, 399] on div "Janela de atendimento Grade de atendimento Capacidade Transportadoras Veículos …" at bounding box center [688, 329] width 1376 height 658
